Goal: Use online tool/utility: Use online tool/utility

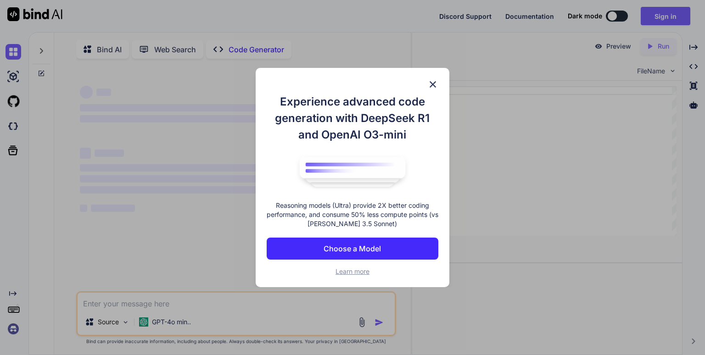
click at [437, 81] on img at bounding box center [432, 84] width 11 height 11
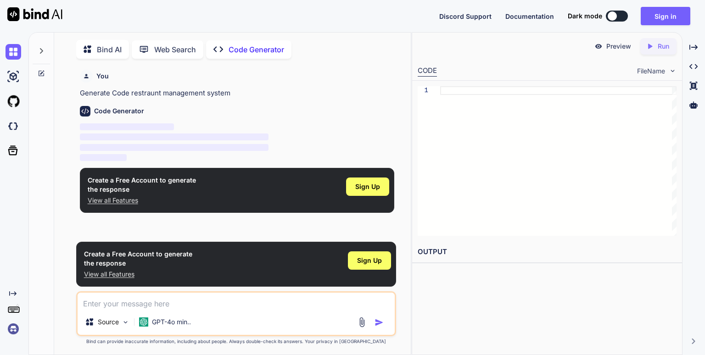
scroll to position [3, 0]
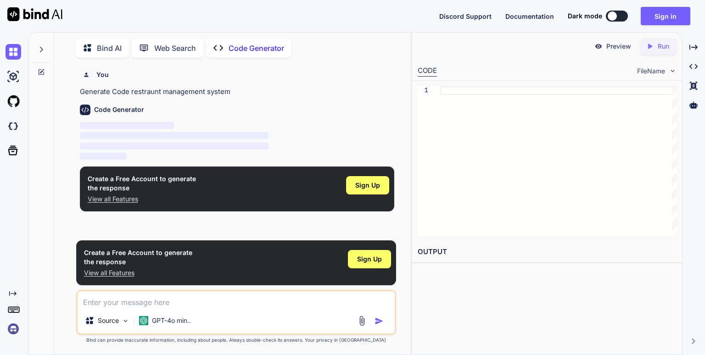
click at [274, 44] on p "Code Generator" at bounding box center [256, 48] width 56 height 11
type textarea "x"
click at [235, 297] on textarea at bounding box center [236, 299] width 317 height 17
click at [227, 297] on textarea at bounding box center [236, 299] width 317 height 17
type textarea "r"
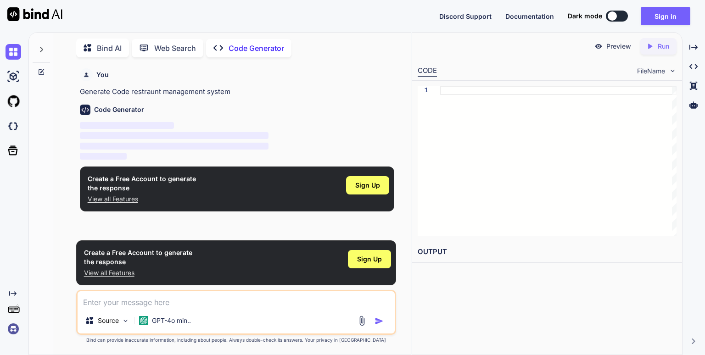
type textarea "x"
type textarea "re"
type textarea "x"
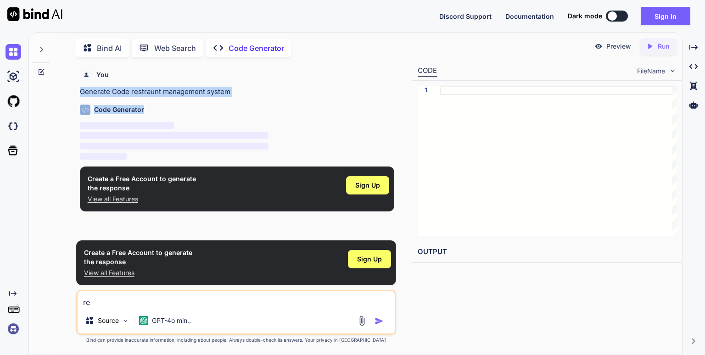
drag, startPoint x: 81, startPoint y: 90, endPoint x: 238, endPoint y: 98, distance: 157.5
click at [238, 98] on div "You Generate Code restraunt management system Code Generator ‌ ‌ ‌ ‌ Create a F…" at bounding box center [237, 150] width 318 height 171
copy div "Generate Code restraunt management system Code Generator"
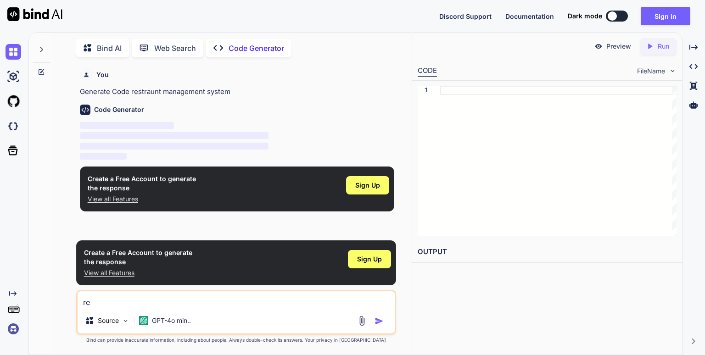
click at [169, 291] on div "re Source GPT-4o min.." at bounding box center [236, 312] width 320 height 45
click at [167, 300] on textarea "re" at bounding box center [236, 299] width 317 height 17
type textarea "r"
type textarea "x"
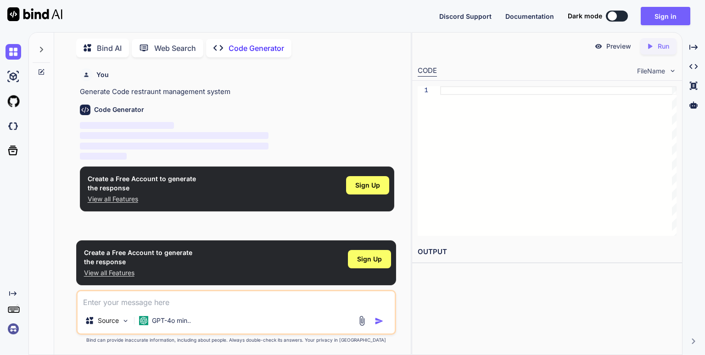
paste textarea "Generate Code restraunt management system Code Generator"
type textarea "Generate Code restraunt management system Code Generator"
type textarea "x"
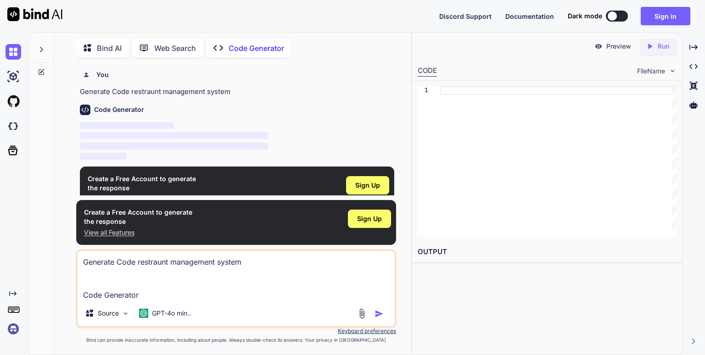
type textarea "Generate Code restraunt management system Code Generato"
type textarea "x"
type textarea "Generate Code restraunt management system Code Generat"
type textarea "x"
type textarea "Generate Code restraunt management system Code Genera"
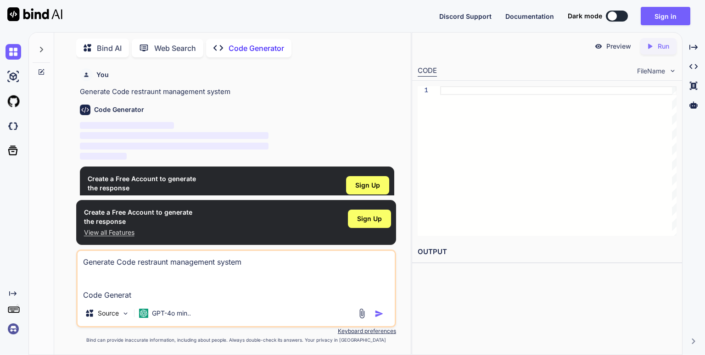
type textarea "x"
type textarea "Generate Code restraunt management system Code Gener"
type textarea "x"
type textarea "Generate Code restraunt management system Code Gene"
type textarea "x"
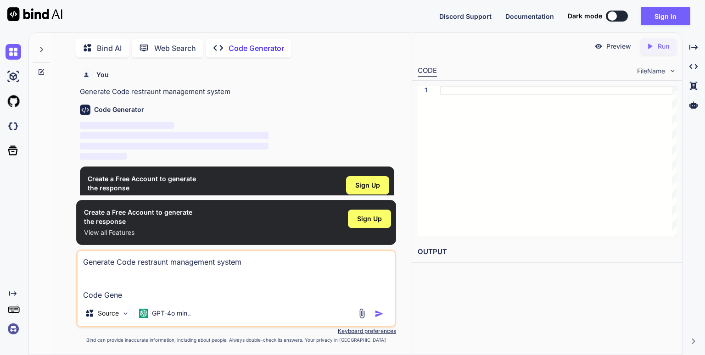
type textarea "Generate Code restraunt management system Code Gen"
type textarea "x"
type textarea "Generate Code restraunt management system Code Ge"
type textarea "x"
type textarea "Generate Code restraunt management system Code G"
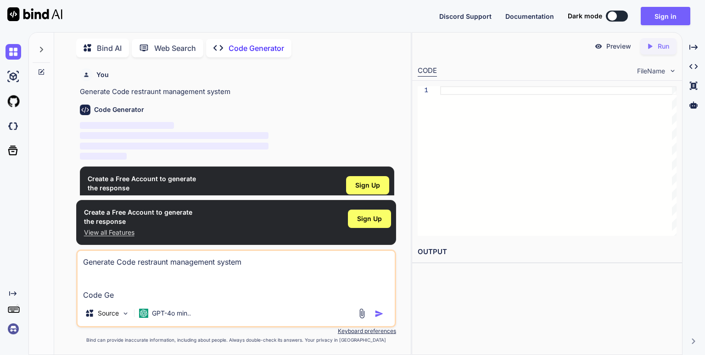
type textarea "x"
type textarea "Generate Code restraunt management system Code"
type textarea "x"
type textarea "Generate Code restraunt management system Code"
type textarea "x"
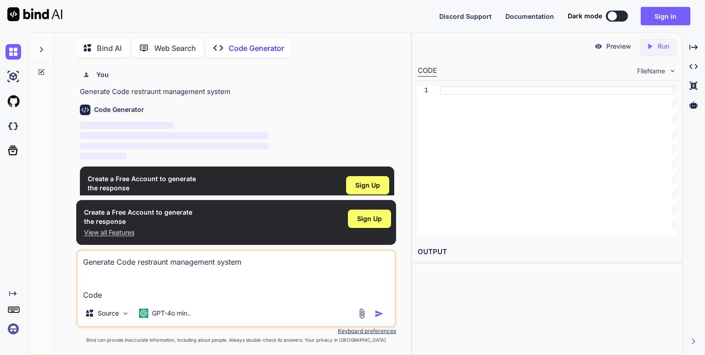
type textarea "Generate Code restraunt management system Cod"
type textarea "x"
type textarea "Generate Code restraunt management system Co"
type textarea "x"
type textarea "Generate Code restraunt management system C"
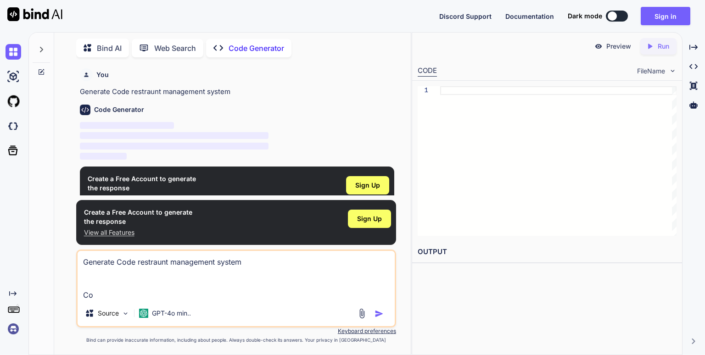
type textarea "x"
type textarea "Generate Code restraunt management system"
type textarea "x"
type textarea "Generate Code restraunt management system"
type textarea "x"
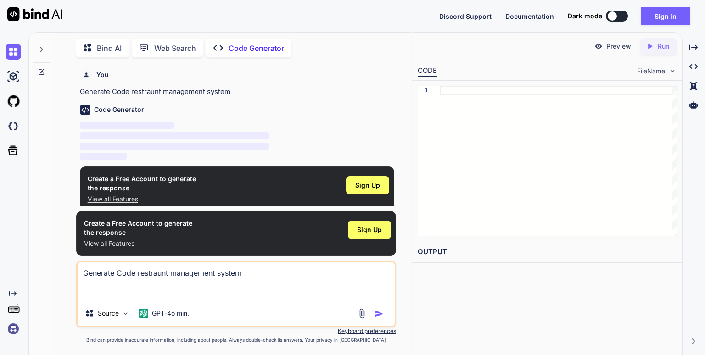
type textarea "Generate Code restraunt management system"
type textarea "x"
type textarea "Generate Code restraunt management system"
type textarea "x"
type textarea "Generate Code restraunt management syste"
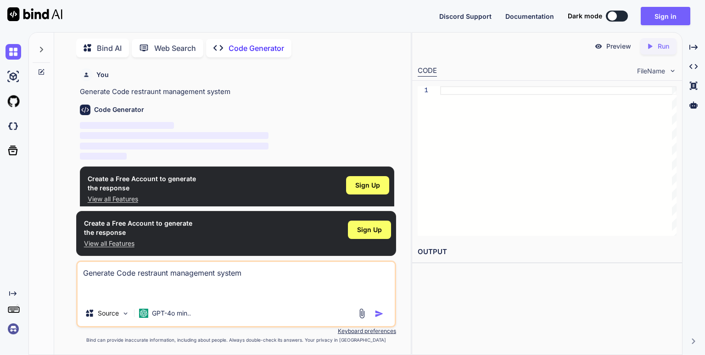
type textarea "x"
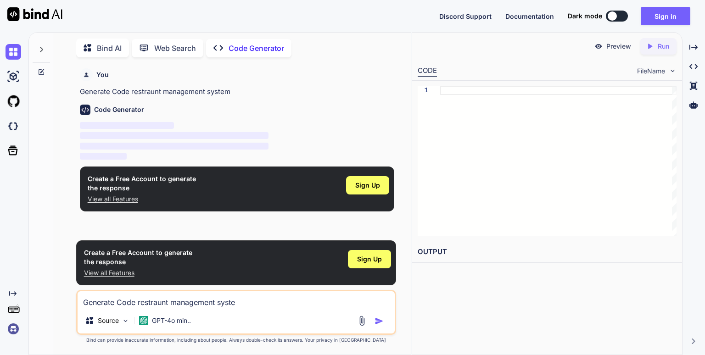
type textarea "Generate Code restraunt management system"
type textarea "x"
type textarea "Generate Code restraunt management system"
click at [381, 318] on img "button" at bounding box center [378, 321] width 9 height 9
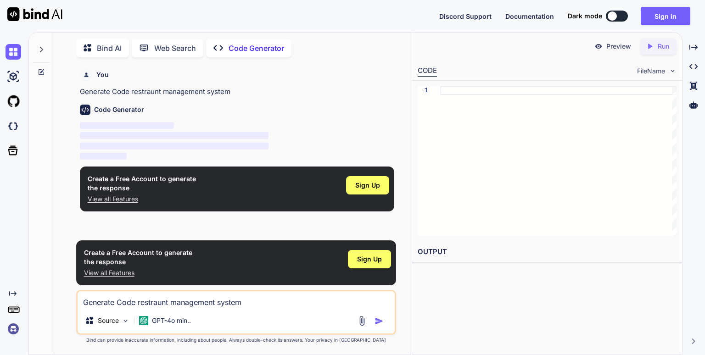
click at [379, 321] on img "button" at bounding box center [378, 321] width 9 height 9
click at [372, 319] on div at bounding box center [371, 321] width 31 height 11
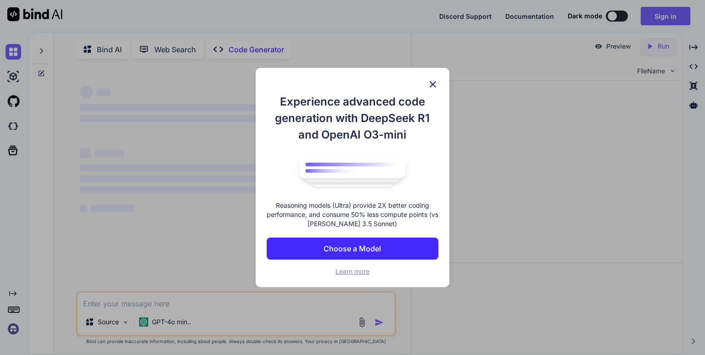
type textarea "x"
